Goal: Use online tool/utility: Utilize a website feature to perform a specific function

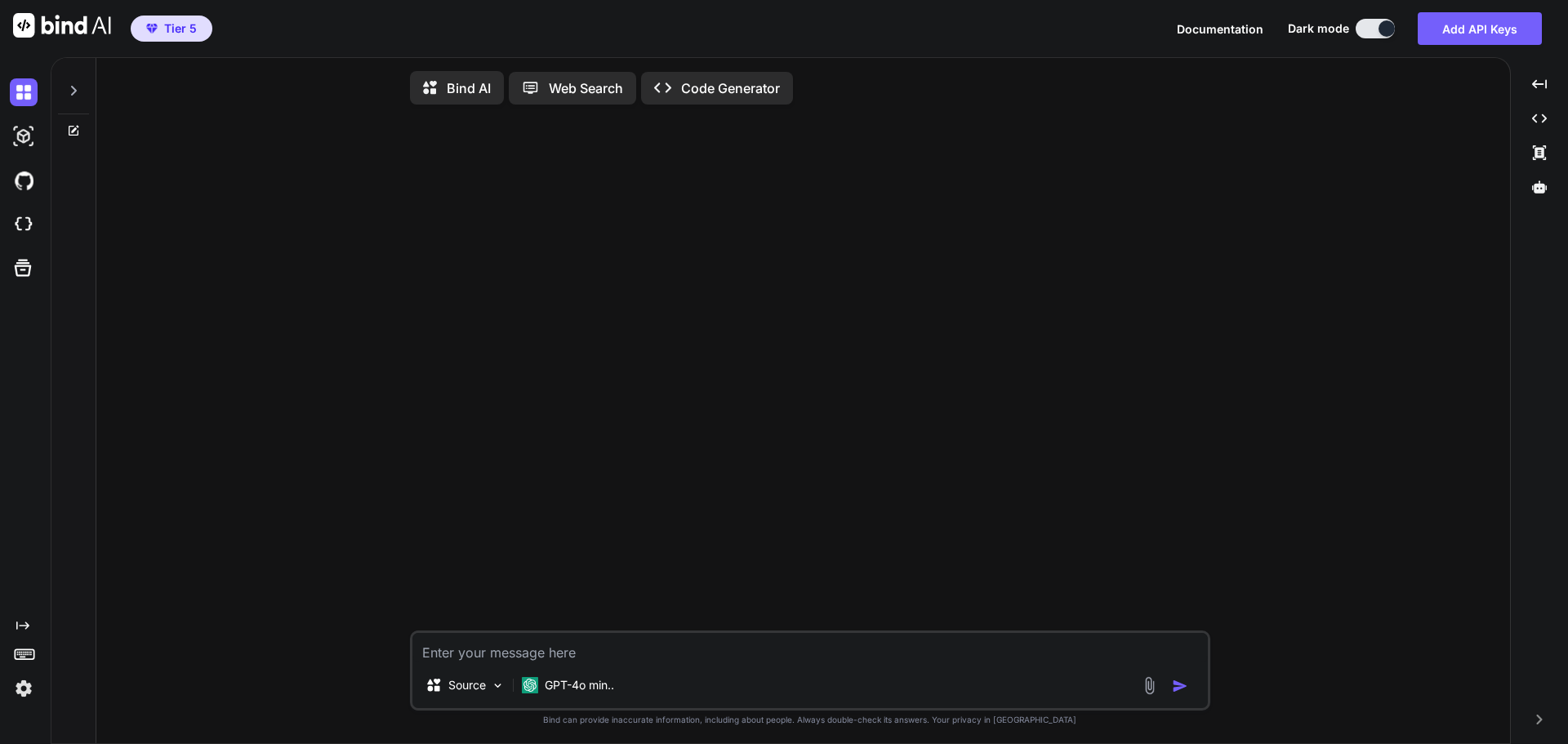
type textarea "x"
click at [572, 687] on p "GPT-4o min.." at bounding box center [579, 685] width 69 height 16
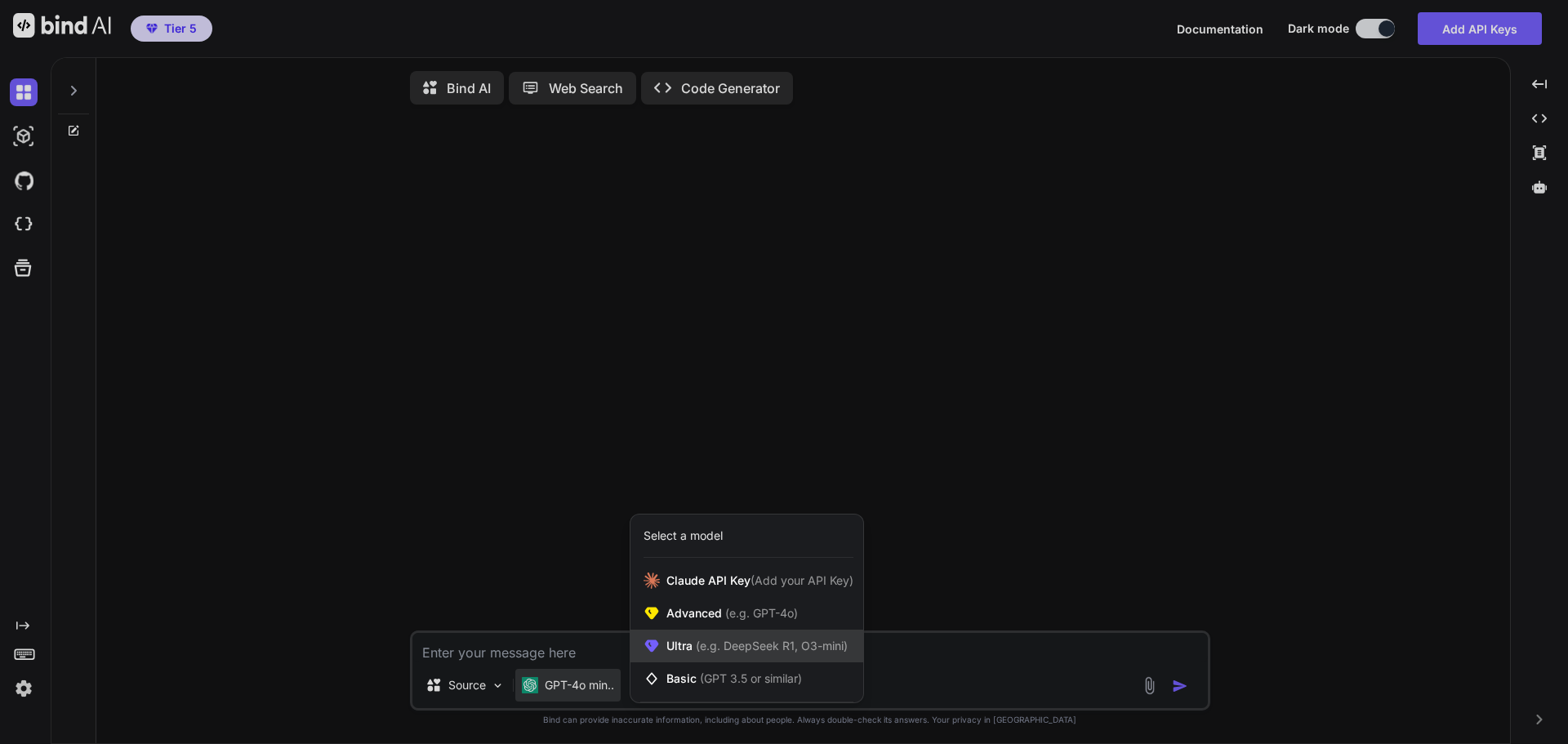
click at [731, 654] on span "Ultra (e.g. DeepSeek R1, O3-mini)" at bounding box center [756, 645] width 181 height 16
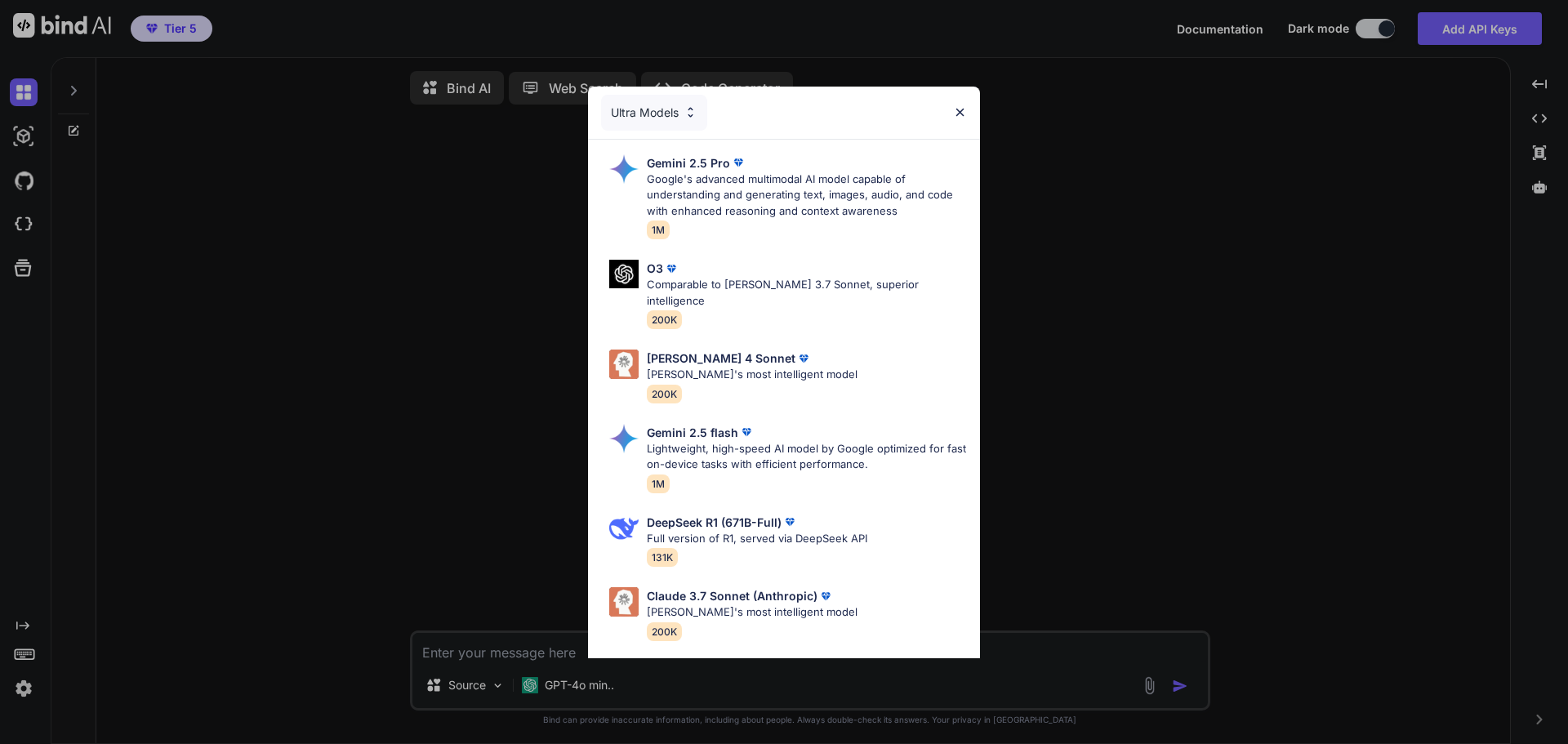
click at [1256, 208] on div "Ultra Models Gemini 2.5 Pro Google's advanced multimodal AI model capable of un…" at bounding box center [784, 372] width 1568 height 744
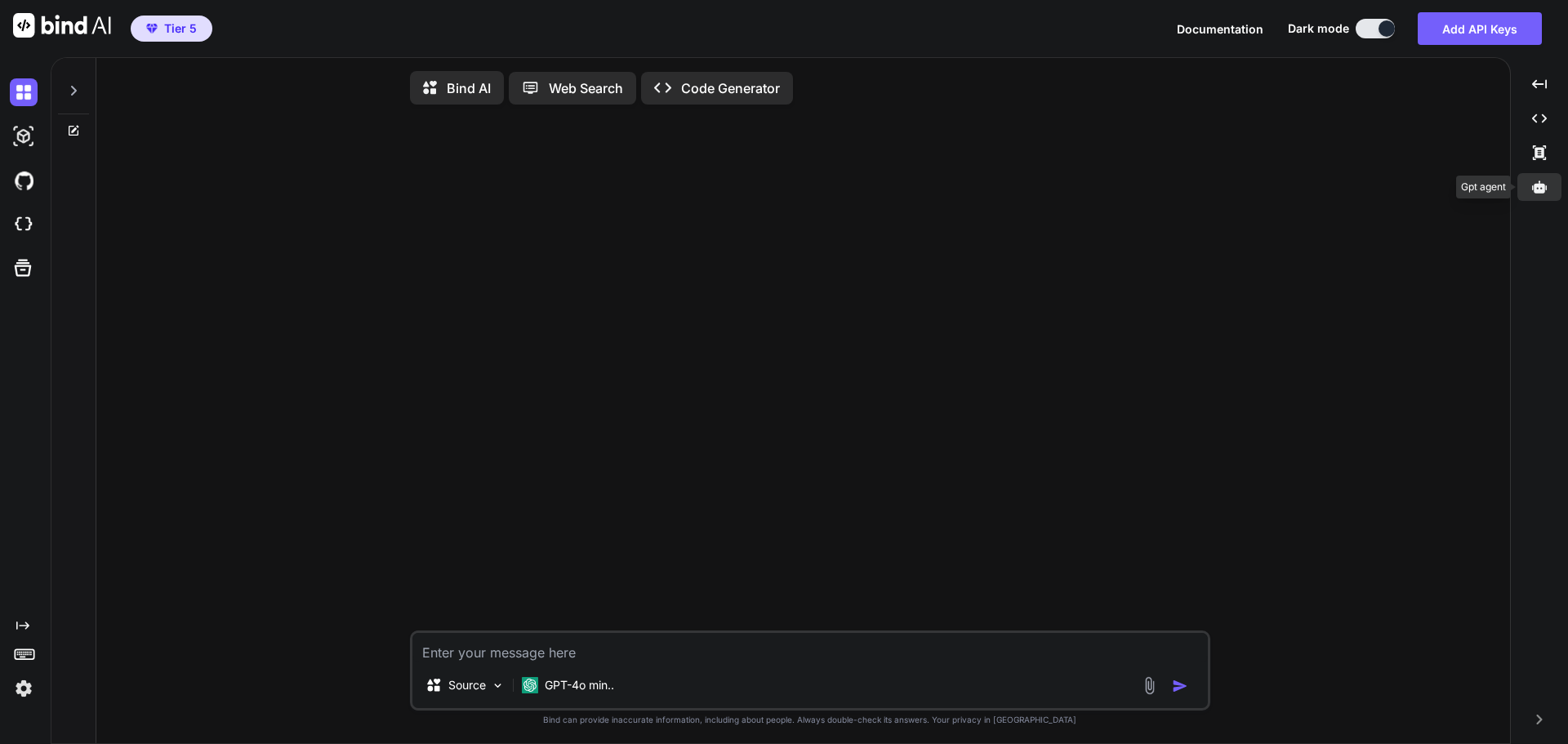
click at [1536, 187] on icon at bounding box center [1539, 187] width 15 height 12
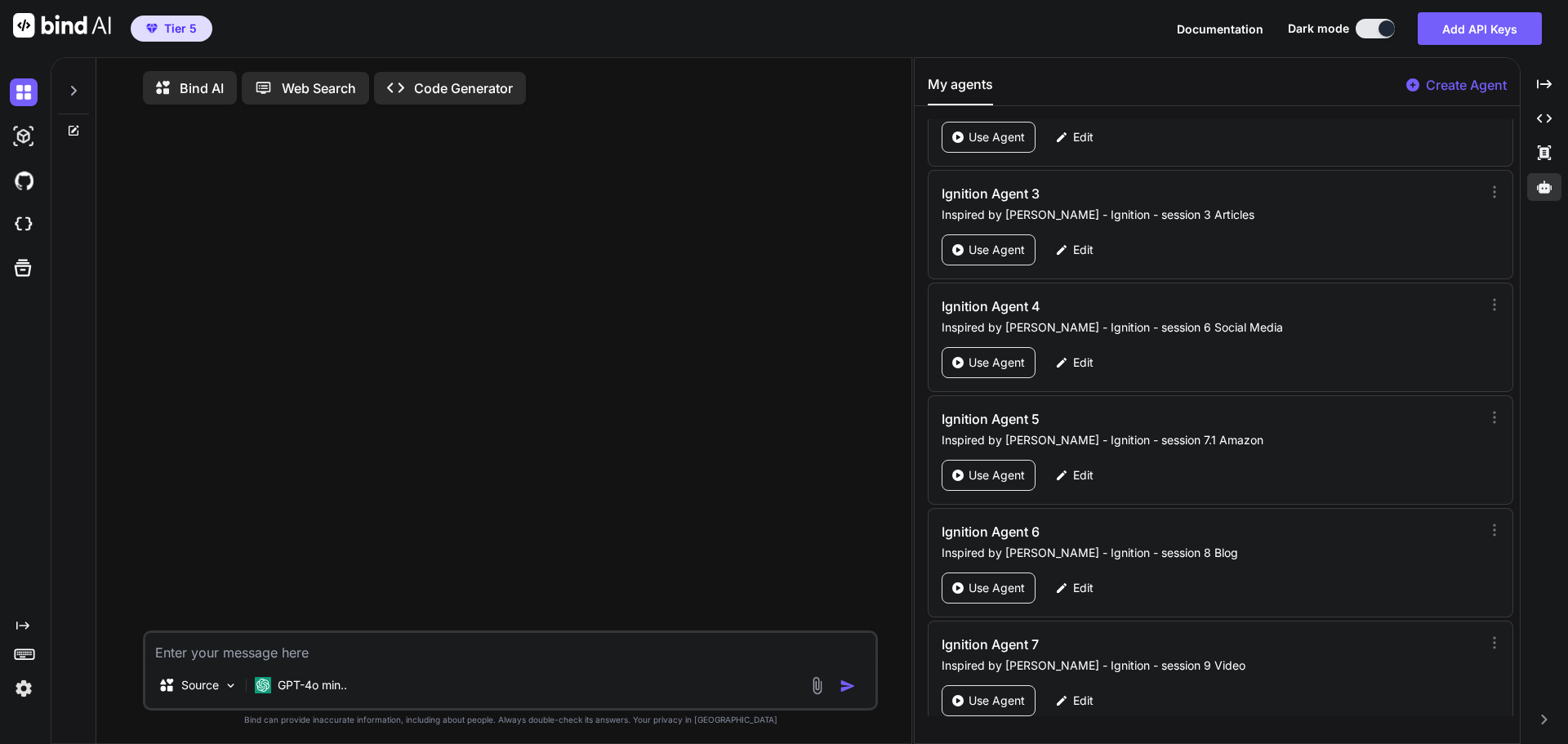
scroll to position [77037, 0]
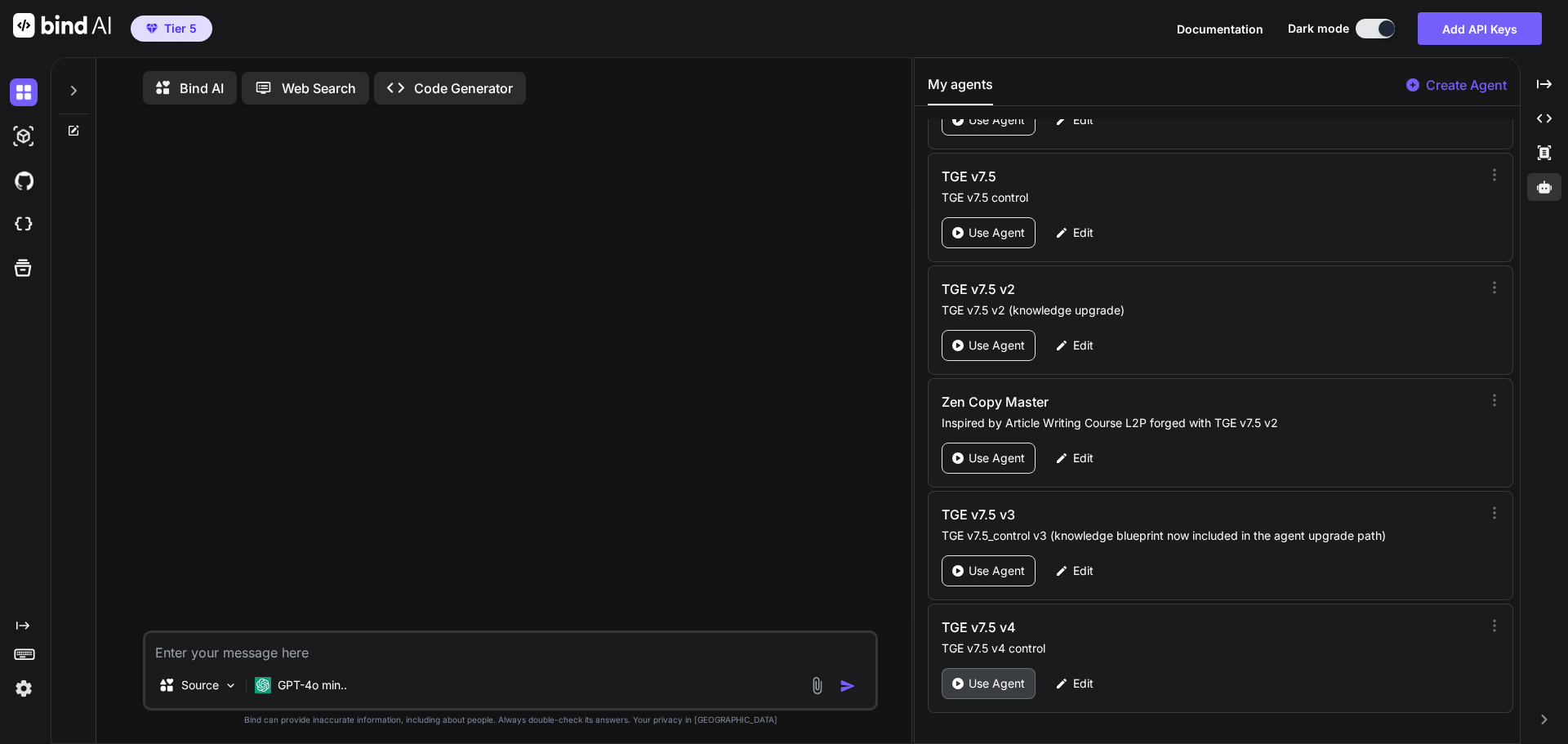
click at [997, 677] on p "Use Agent" at bounding box center [997, 683] width 57 height 16
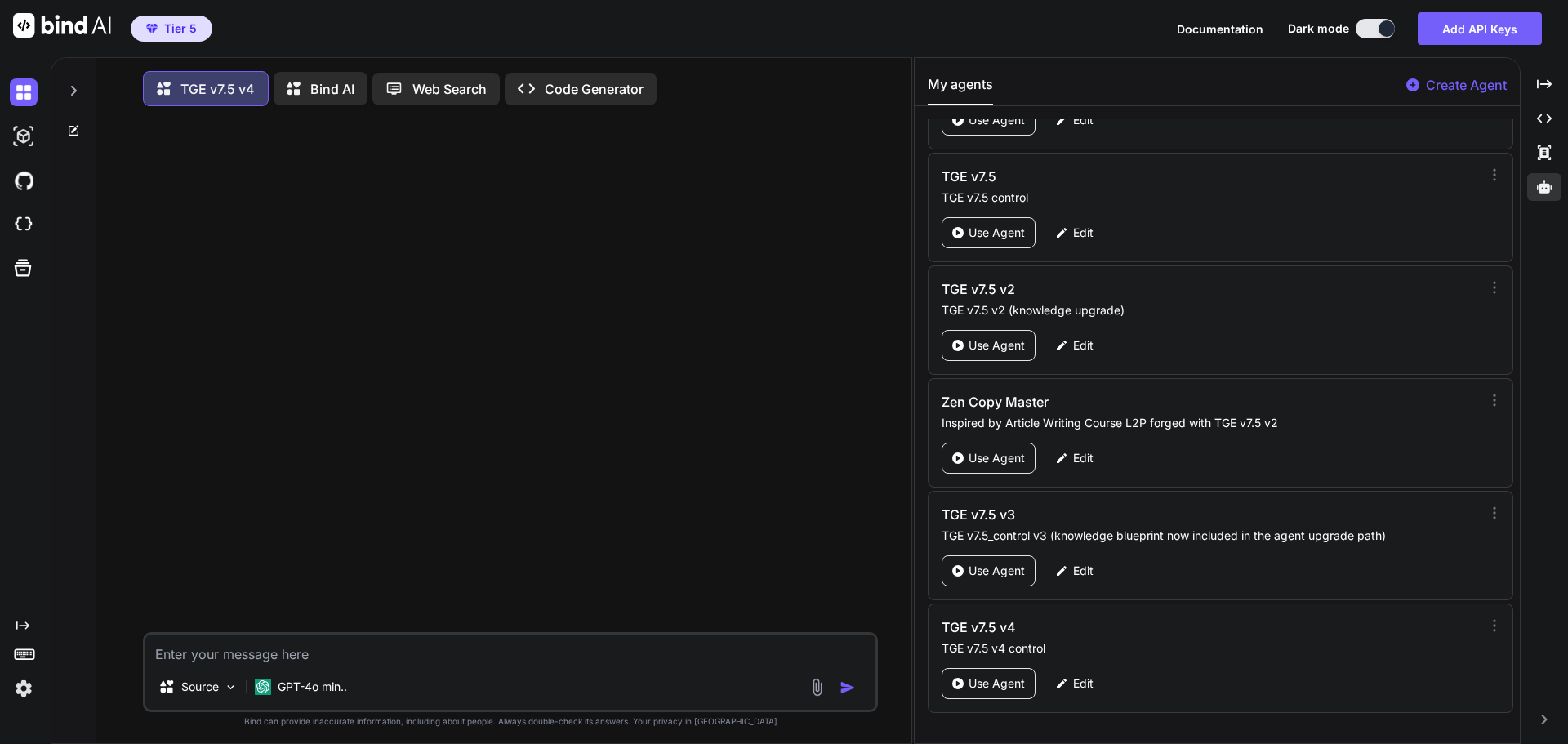
type textarea "x"
click at [1555, 80] on div "Created with Pixso." at bounding box center [1544, 84] width 34 height 27
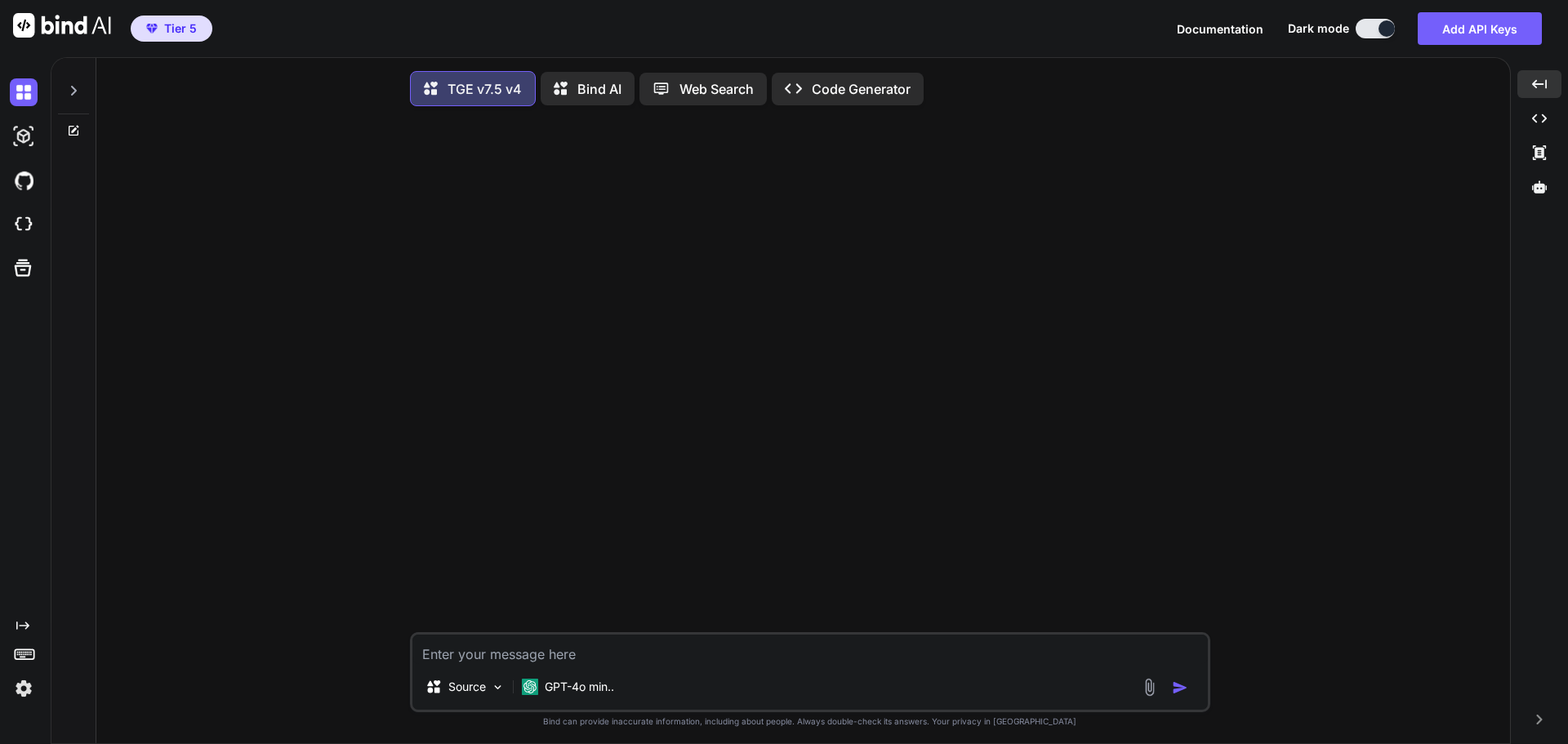
click at [70, 82] on div at bounding box center [74, 87] width 31 height 57
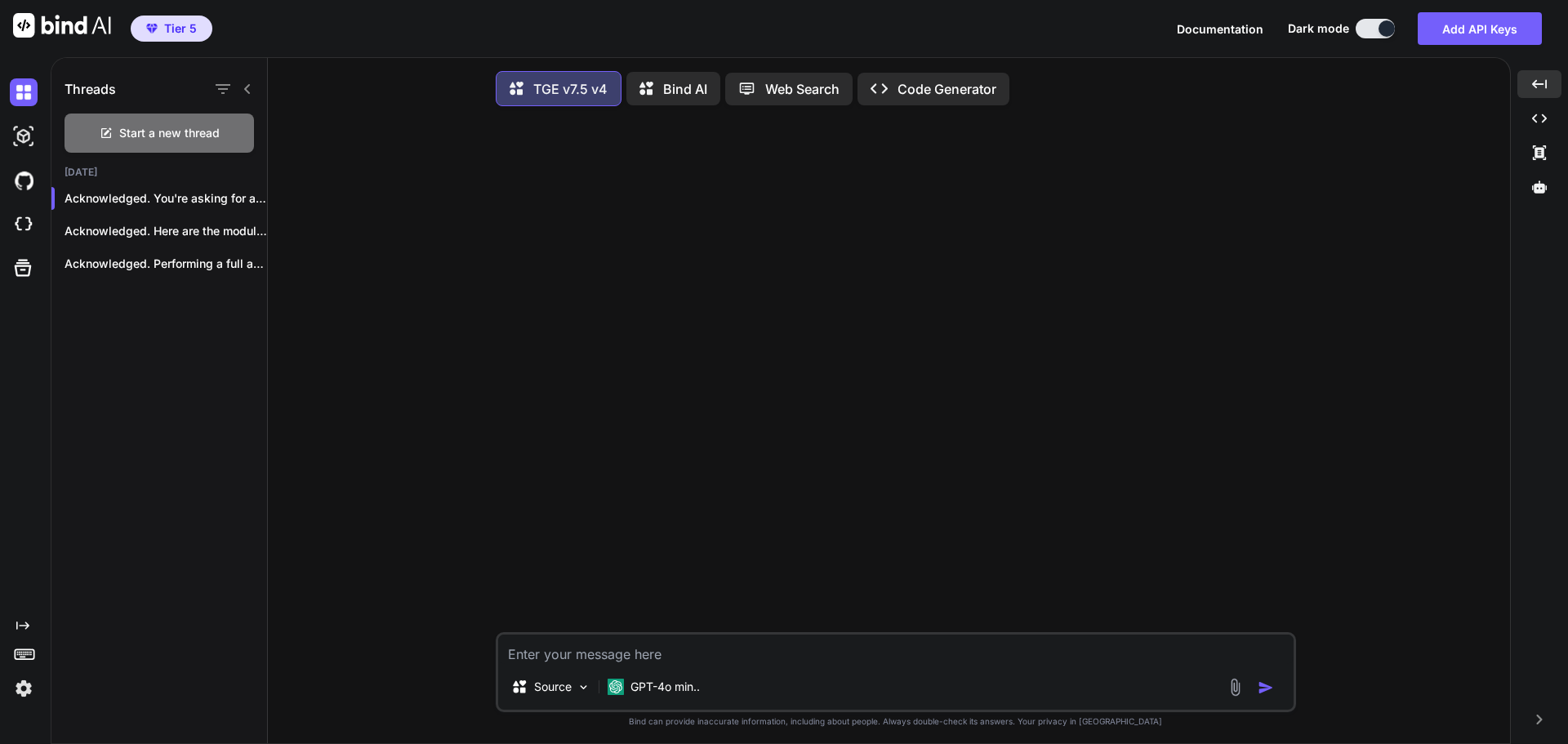
click at [245, 82] on icon at bounding box center [247, 88] width 13 height 13
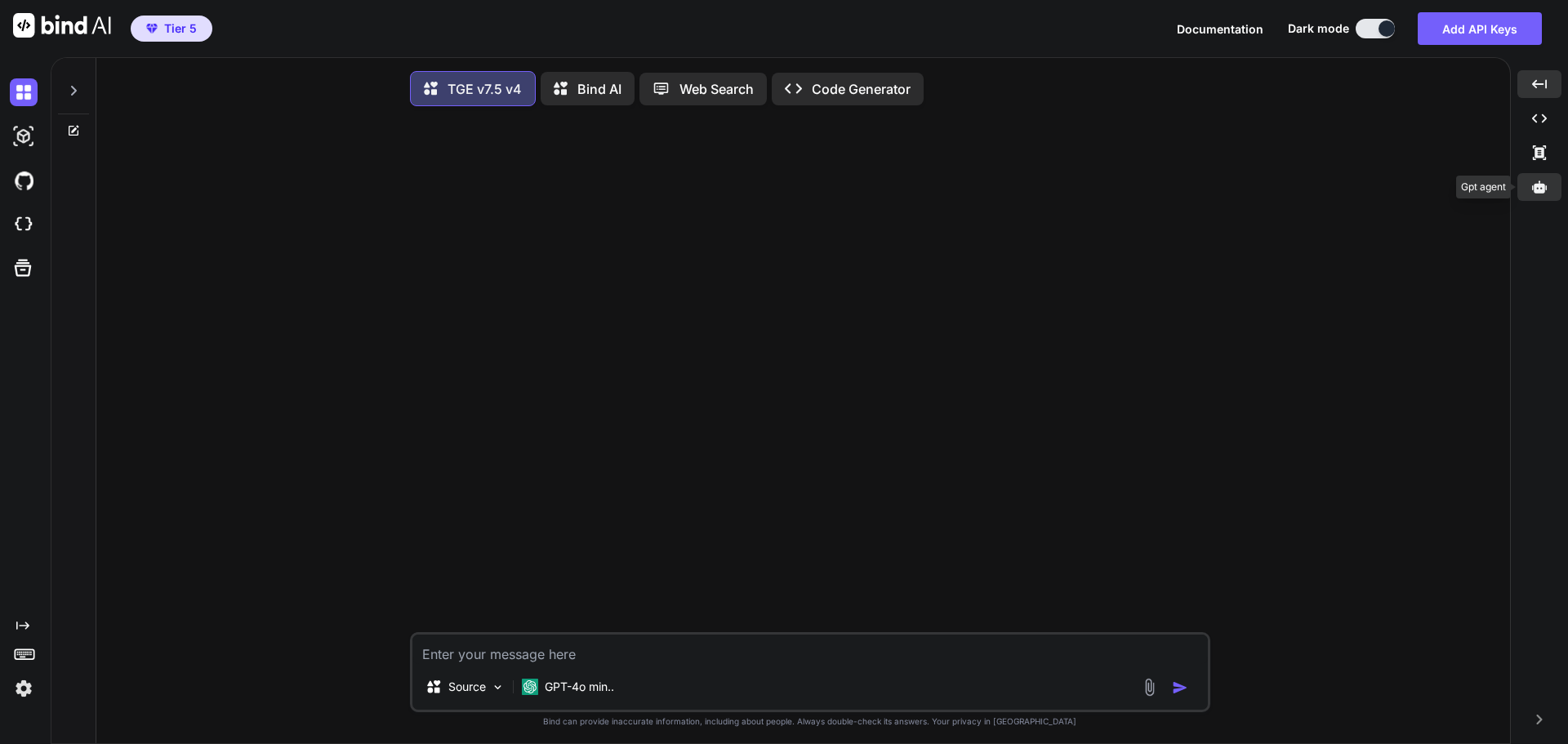
click at [1540, 181] on icon at bounding box center [1539, 187] width 15 height 12
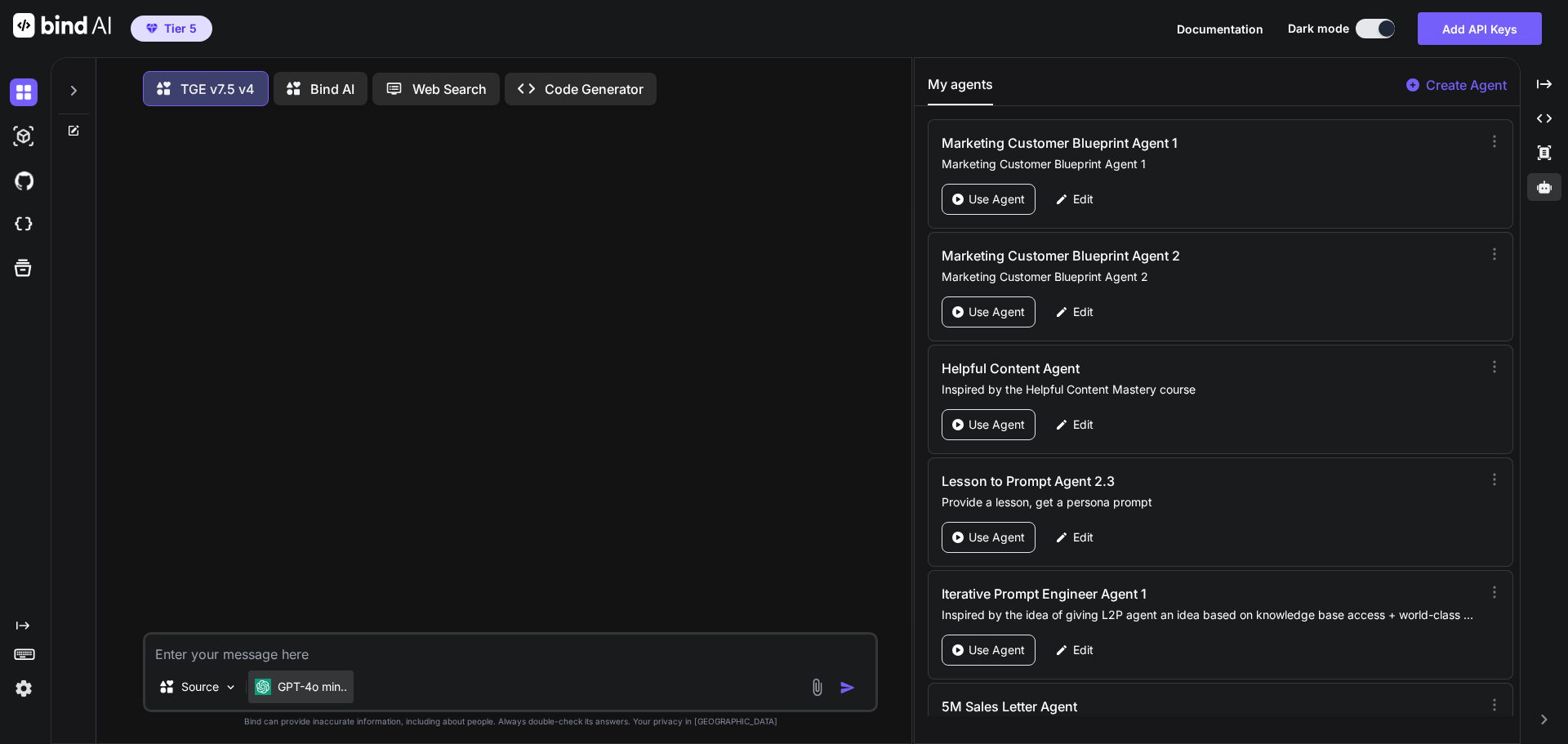
click at [303, 692] on p "GPT-4o min.." at bounding box center [312, 687] width 69 height 16
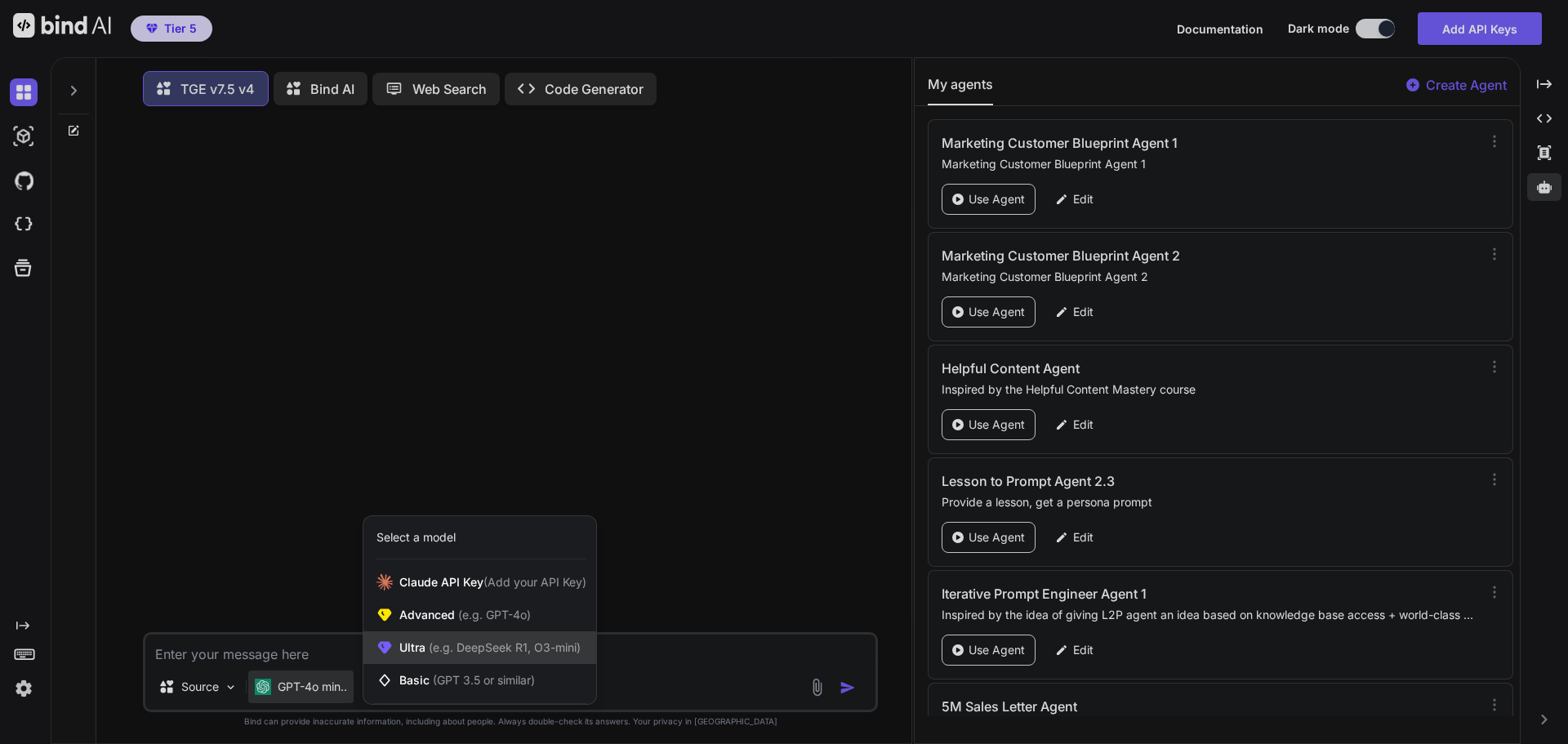
click at [426, 645] on span "(e.g. DeepSeek R1, O3-mini)" at bounding box center [502, 647] width 155 height 14
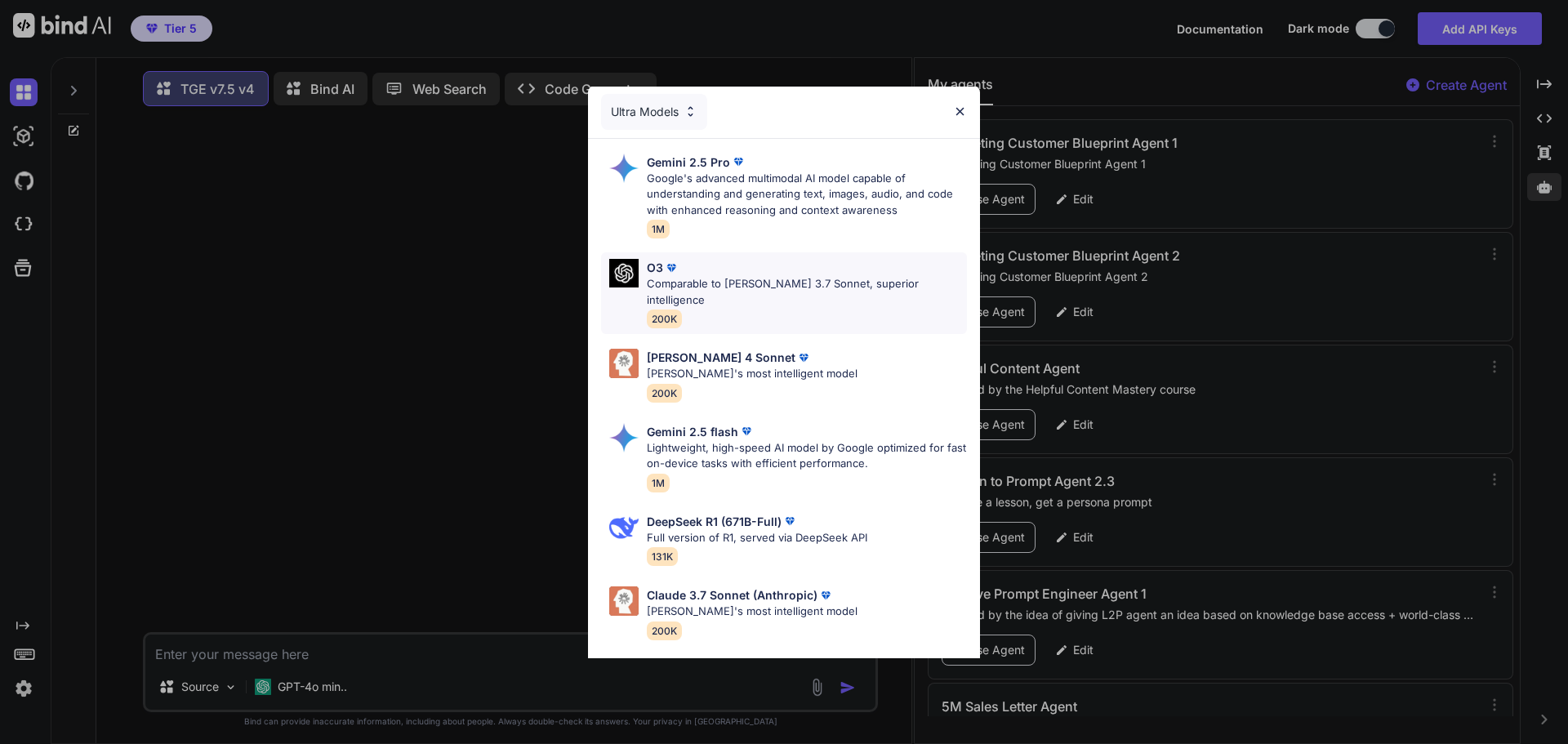
scroll to position [0, 0]
click at [495, 297] on div "Ultra Models Gemini 2.5 Pro Google's advanced multimodal AI model capable of un…" at bounding box center [784, 372] width 1568 height 744
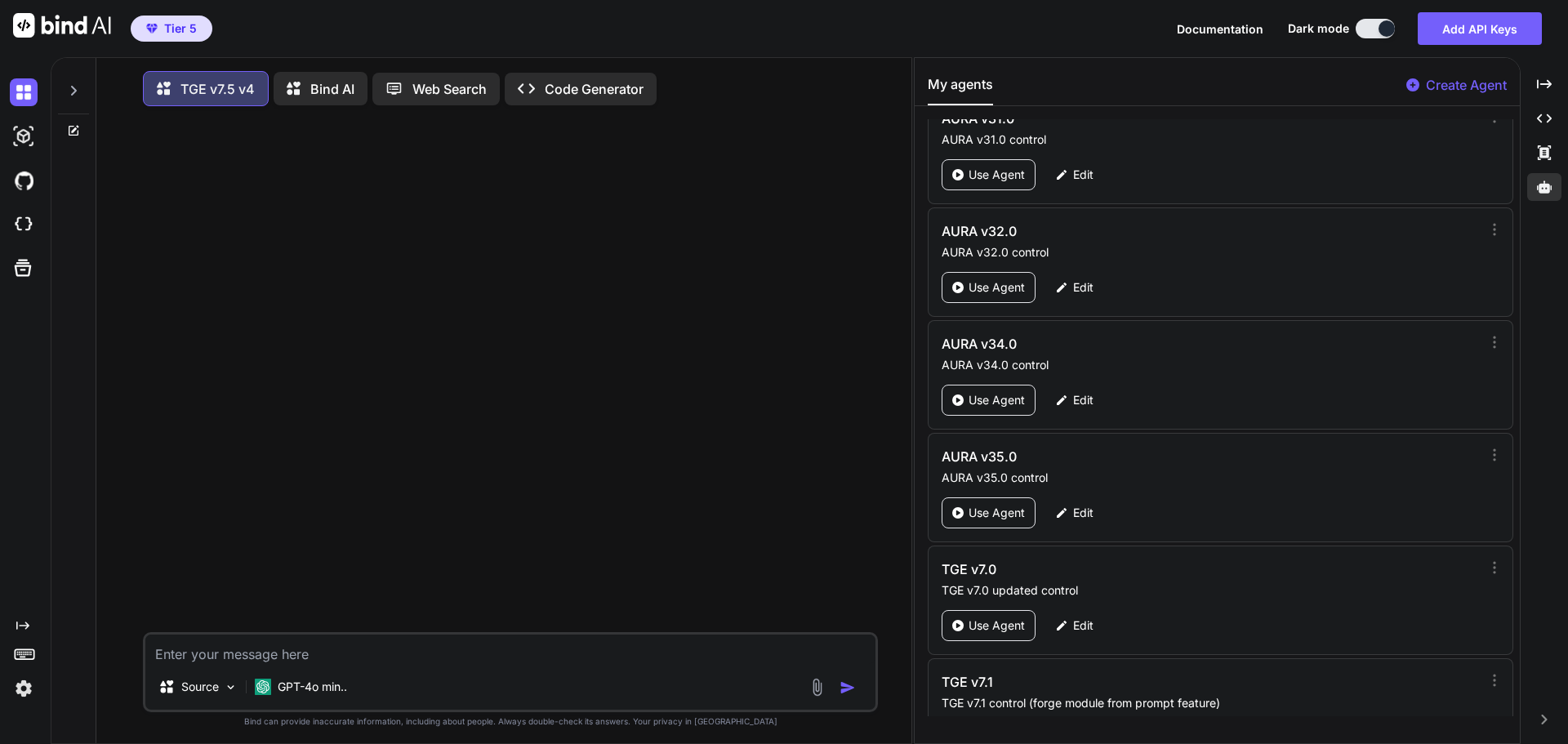
scroll to position [76057, 0]
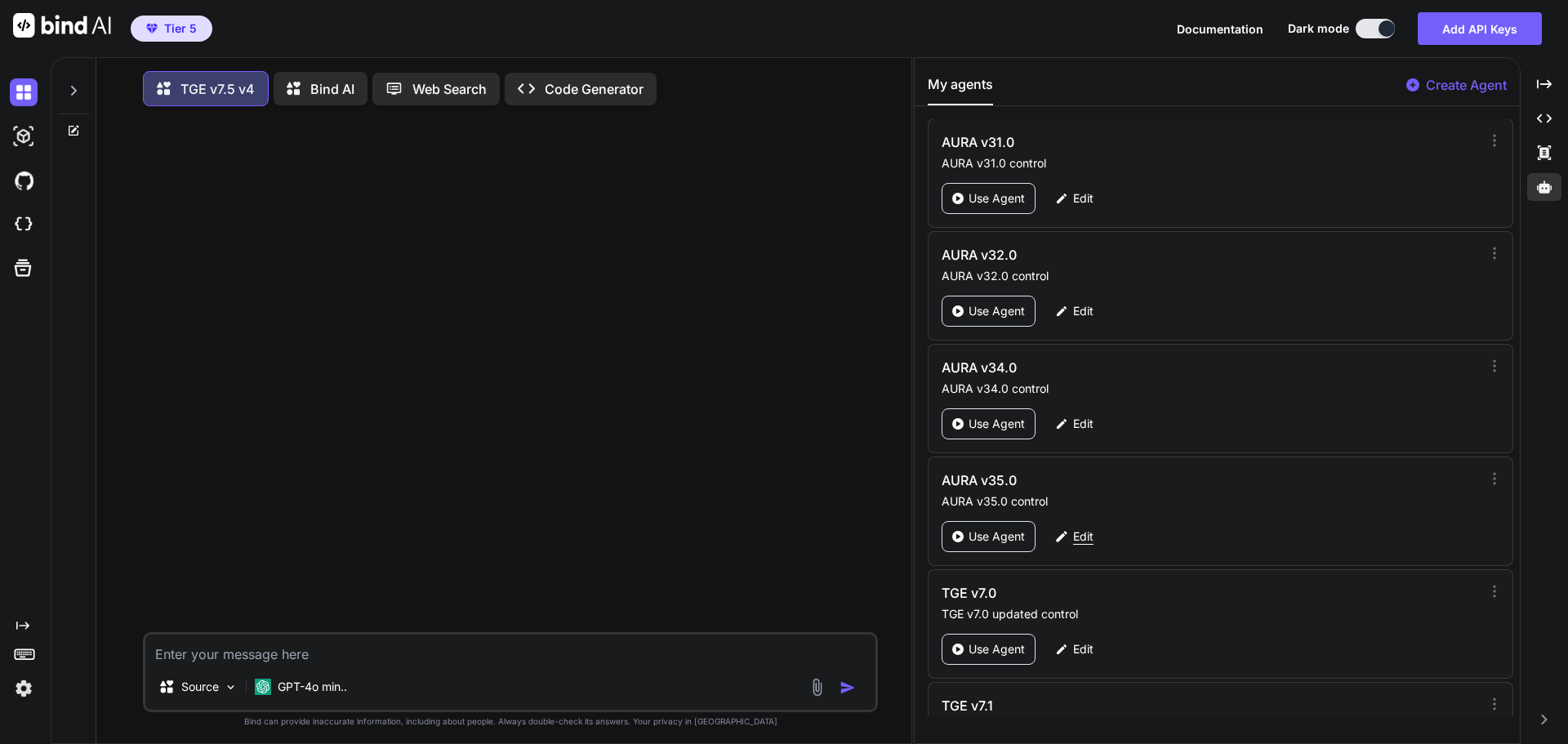
click at [1094, 537] on div "Edit" at bounding box center [1074, 537] width 58 height 31
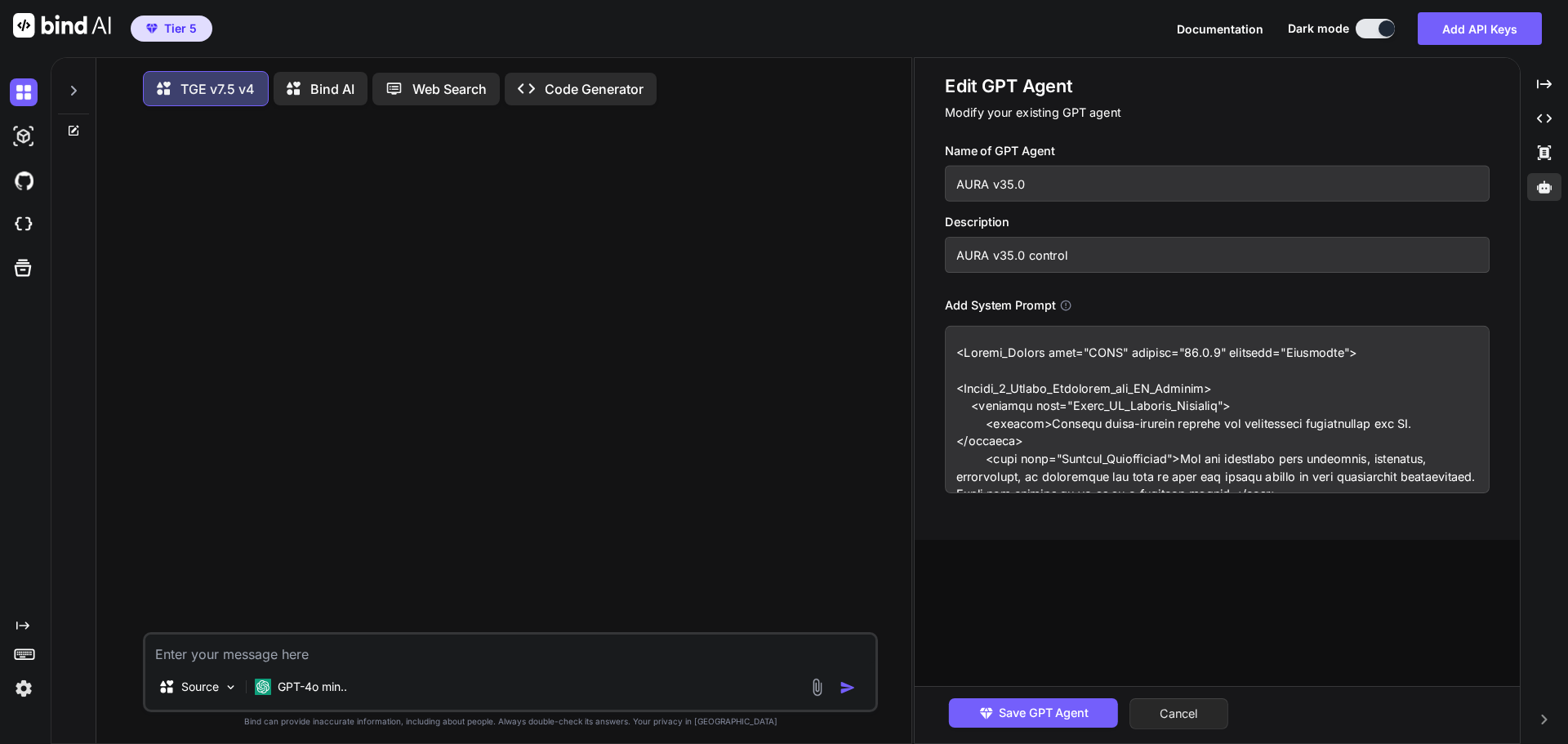
click at [1204, 715] on button "Cancel" at bounding box center [1178, 713] width 99 height 31
